Goal: Task Accomplishment & Management: Manage account settings

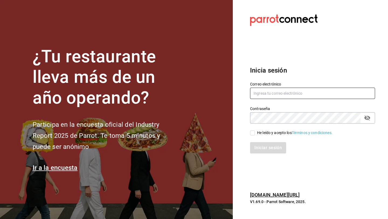
click at [281, 93] on input "text" at bounding box center [312, 92] width 125 height 11
type input "multiuser@pickup.com"
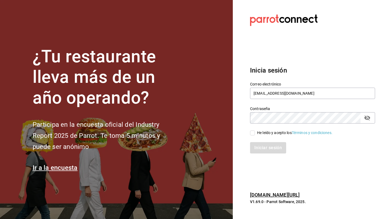
click at [253, 135] on label "He leído y acepto los Términos y condiciones." at bounding box center [291, 133] width 82 height 6
click at [253, 135] on input "He leído y acepto los Términos y condiciones." at bounding box center [252, 132] width 5 height 5
checkbox input "true"
click at [260, 148] on button "Iniciar sesión" at bounding box center [268, 147] width 37 height 11
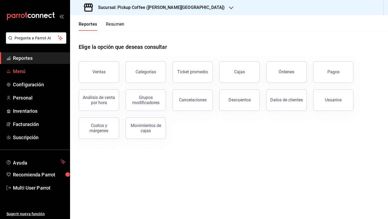
click at [52, 72] on span "Menú" at bounding box center [39, 71] width 52 height 7
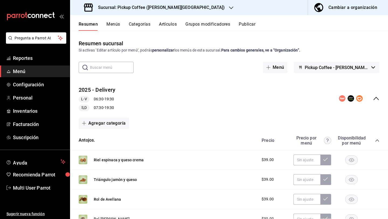
click at [168, 8] on h3 "Sucursal: Pickup Coffee ([PERSON_NAME][GEOGRAPHIC_DATA])" at bounding box center [159, 7] width 131 height 6
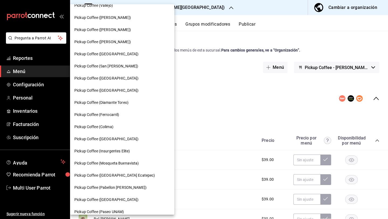
scroll to position [255, 0]
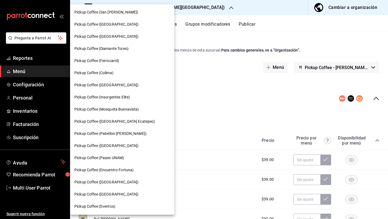
click at [121, 87] on span "Pickup Coffee ([GEOGRAPHIC_DATA])" at bounding box center [106, 85] width 64 height 6
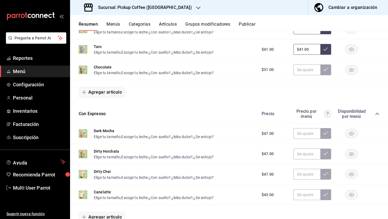
scroll to position [246, 0]
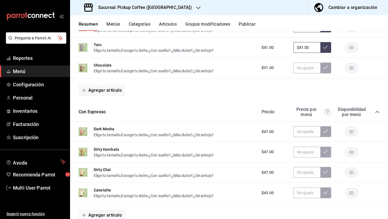
click at [113, 24] on button "Menús" at bounding box center [112, 26] width 13 height 9
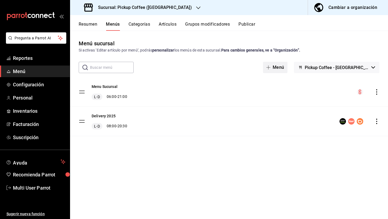
click at [270, 65] on icon "button" at bounding box center [268, 67] width 4 height 4
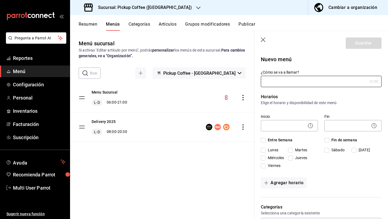
click at [263, 38] on icon "button" at bounding box center [263, 39] width 5 height 5
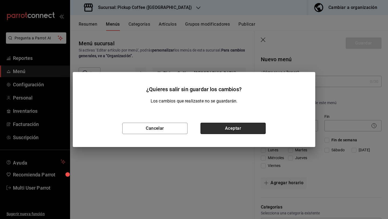
click at [205, 133] on button "Aceptar" at bounding box center [232, 127] width 65 height 11
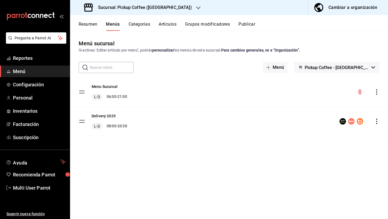
click at [334, 67] on span "Pickup Coffee - [GEOGRAPHIC_DATA]" at bounding box center [336, 67] width 64 height 5
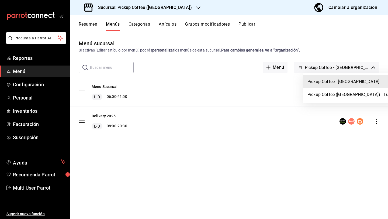
click at [334, 67] on div at bounding box center [194, 109] width 388 height 219
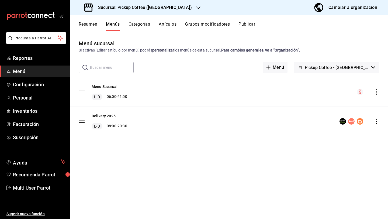
click at [339, 8] on div "Cambiar a organización" at bounding box center [352, 8] width 49 height 8
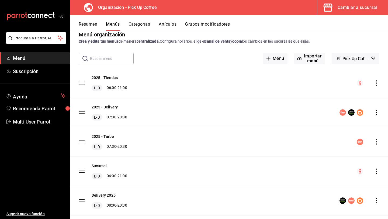
scroll to position [9, 0]
click at [374, 112] on icon "actions" at bounding box center [376, 111] width 5 height 5
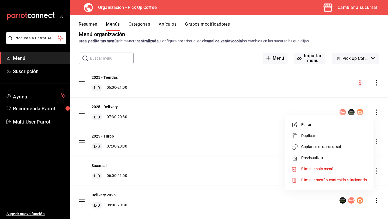
click at [337, 144] on span "Copiar en otra sucursal" at bounding box center [334, 147] width 66 height 6
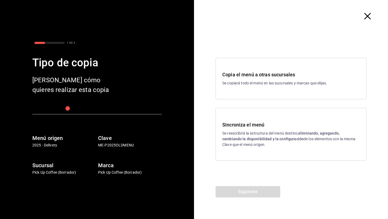
click at [241, 89] on div "Copia el menú a otras sucursales Se copiará todo el menú en las sucursales y ma…" at bounding box center [290, 78] width 151 height 41
click at [238, 191] on button "Siguiente" at bounding box center [247, 191] width 65 height 11
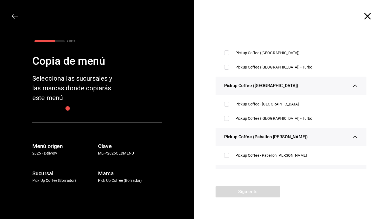
scroll to position [188, 0]
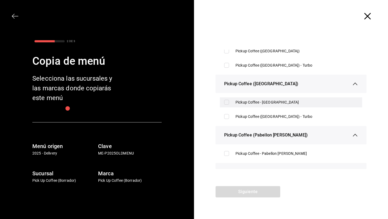
click at [227, 100] on input "checkbox" at bounding box center [226, 102] width 5 height 5
checkbox input "true"
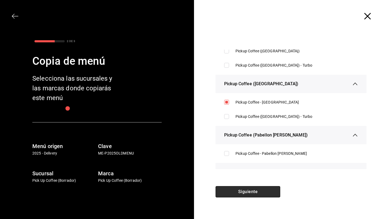
click at [245, 189] on button "Siguiente" at bounding box center [247, 191] width 65 height 11
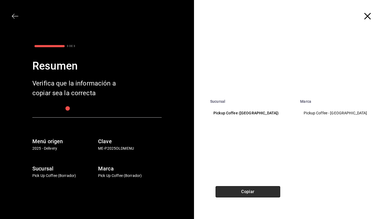
click at [245, 189] on button "Copiar" at bounding box center [247, 191] width 65 height 11
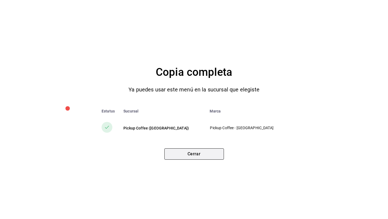
click at [206, 156] on button "Cerrar" at bounding box center [193, 153] width 59 height 11
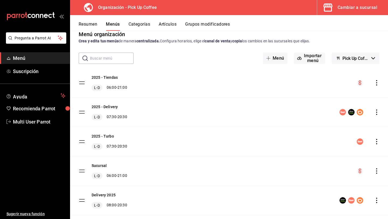
scroll to position [0, 0]
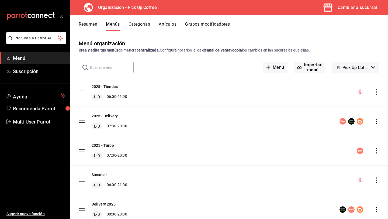
click at [346, 6] on div "Cambiar a sucursal" at bounding box center [357, 8] width 40 height 8
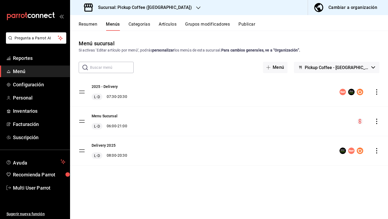
click at [373, 93] on div "menu-maker-table" at bounding box center [359, 92] width 40 height 6
click at [377, 94] on icon "actions" at bounding box center [376, 91] width 5 height 5
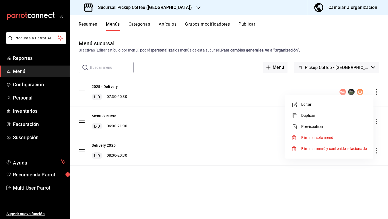
click at [315, 105] on span "Editar" at bounding box center [334, 104] width 66 height 6
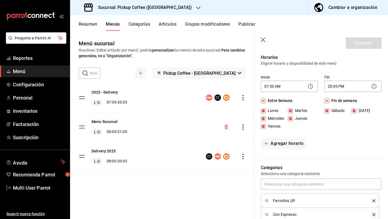
scroll to position [39, 0]
click at [264, 110] on input "Lunes" at bounding box center [263, 111] width 5 height 5
checkbox input "false"
click at [357, 43] on button "Guardar" at bounding box center [363, 42] width 36 height 11
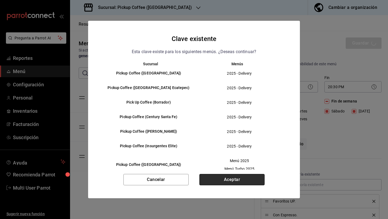
click at [222, 178] on button "Aceptar" at bounding box center [231, 179] width 65 height 11
